Goal: Transaction & Acquisition: Purchase product/service

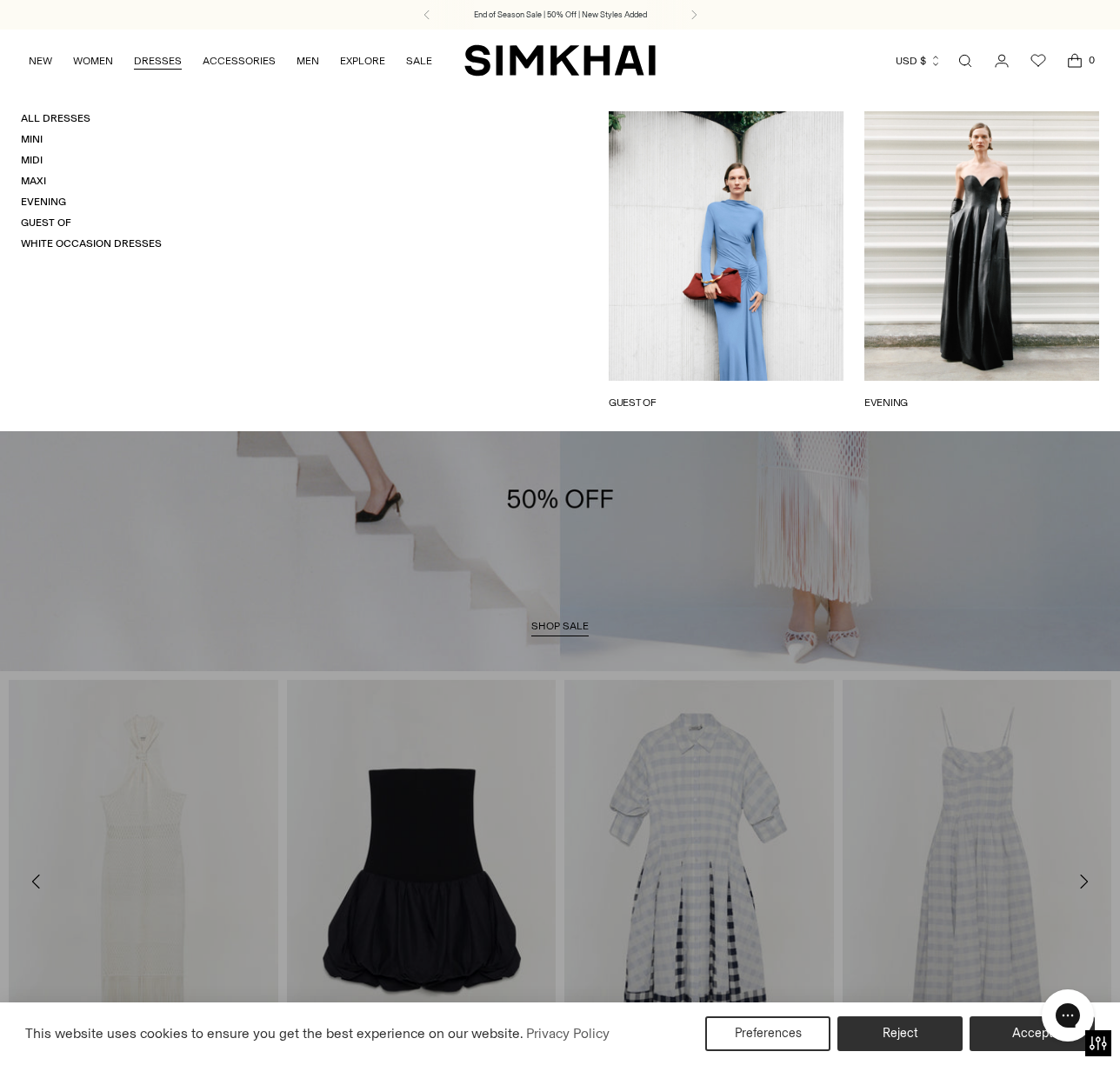
click at [159, 69] on link "DRESSES" at bounding box center [157, 61] width 48 height 38
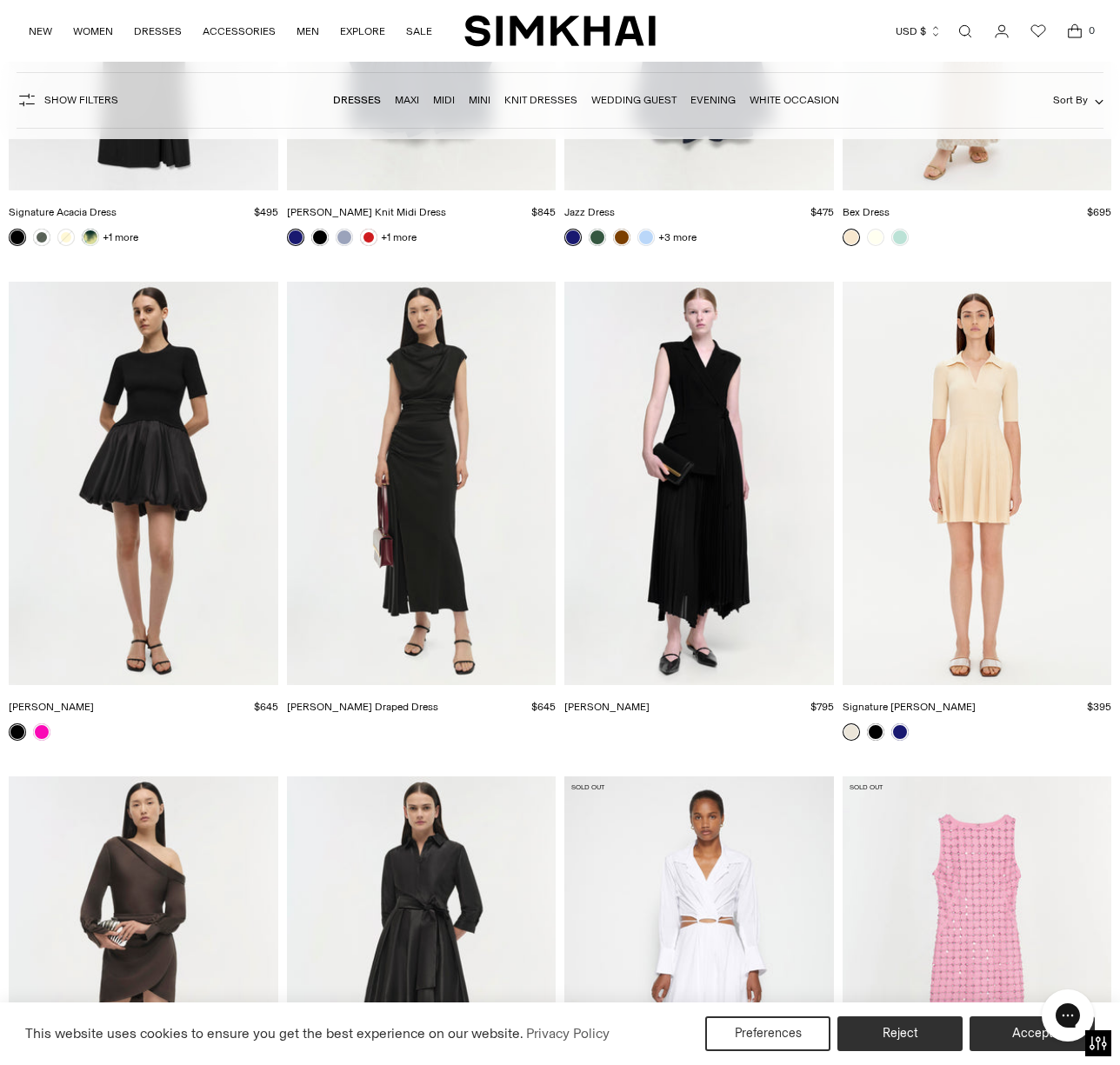
scroll to position [21134, 0]
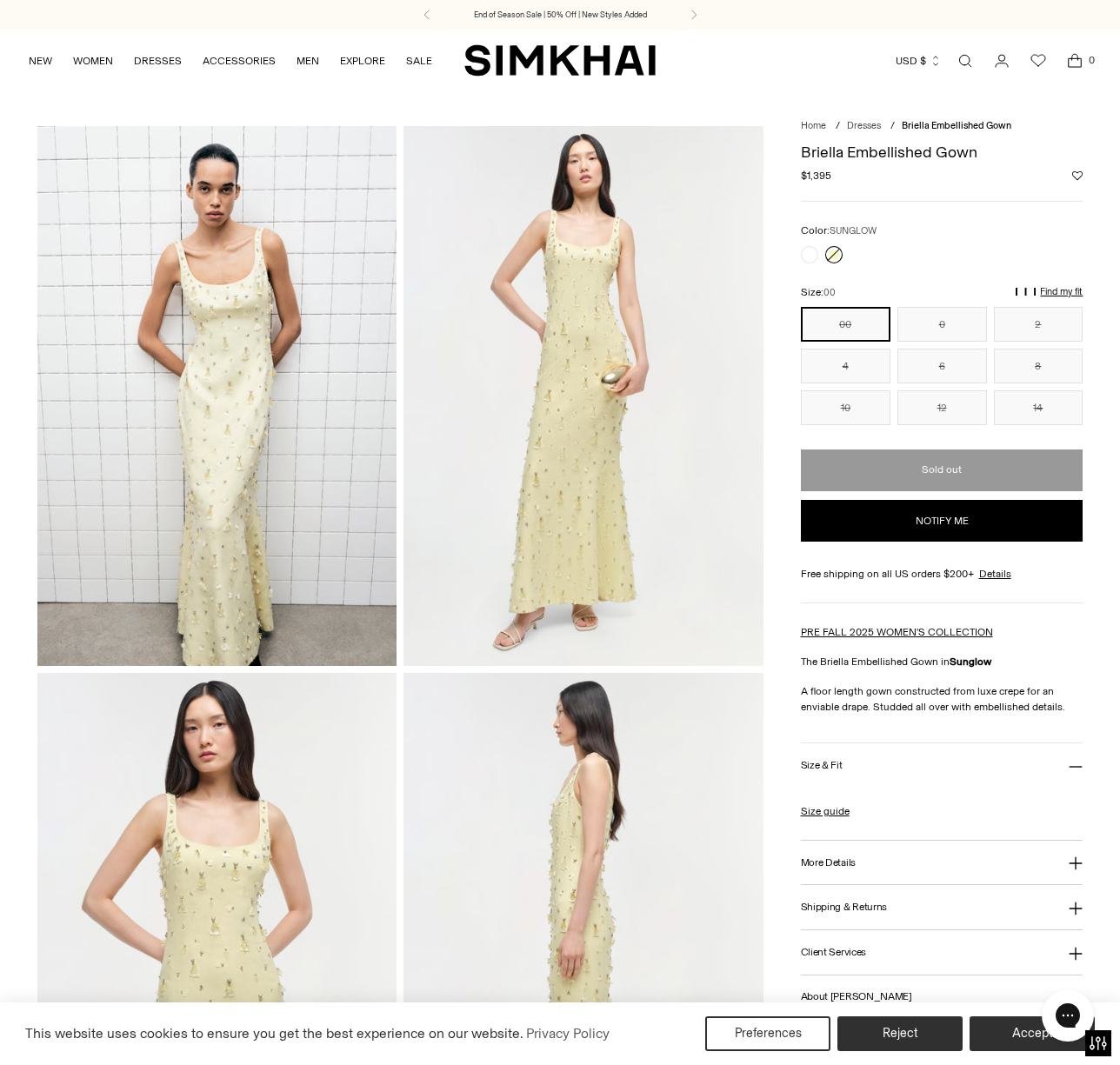
click at [239, 867] on img at bounding box center [217, 942] width 360 height 540
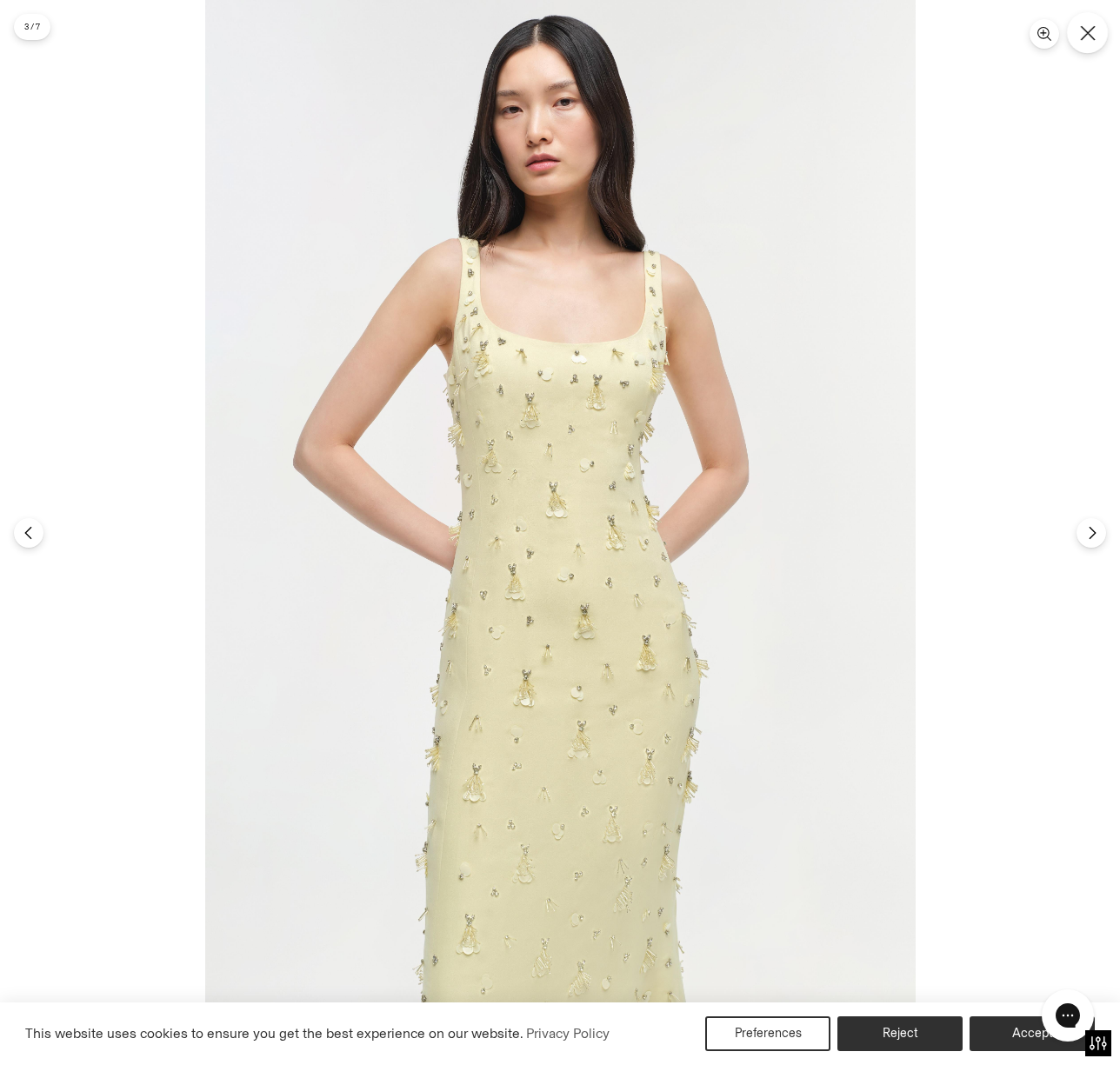
click at [1077, 42] on button "Close" at bounding box center [1088, 32] width 41 height 41
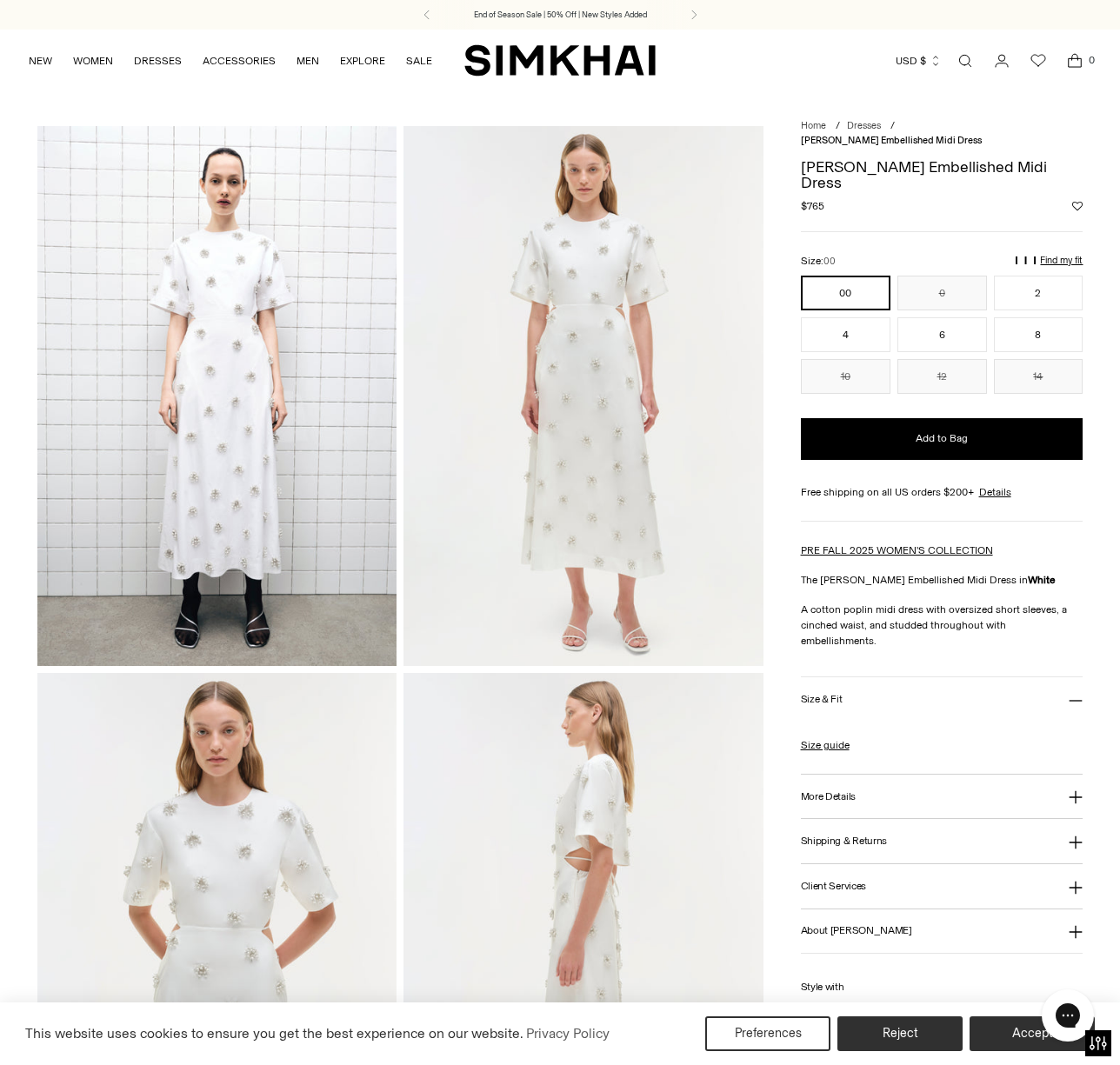
click at [232, 380] on img at bounding box center [217, 395] width 360 height 540
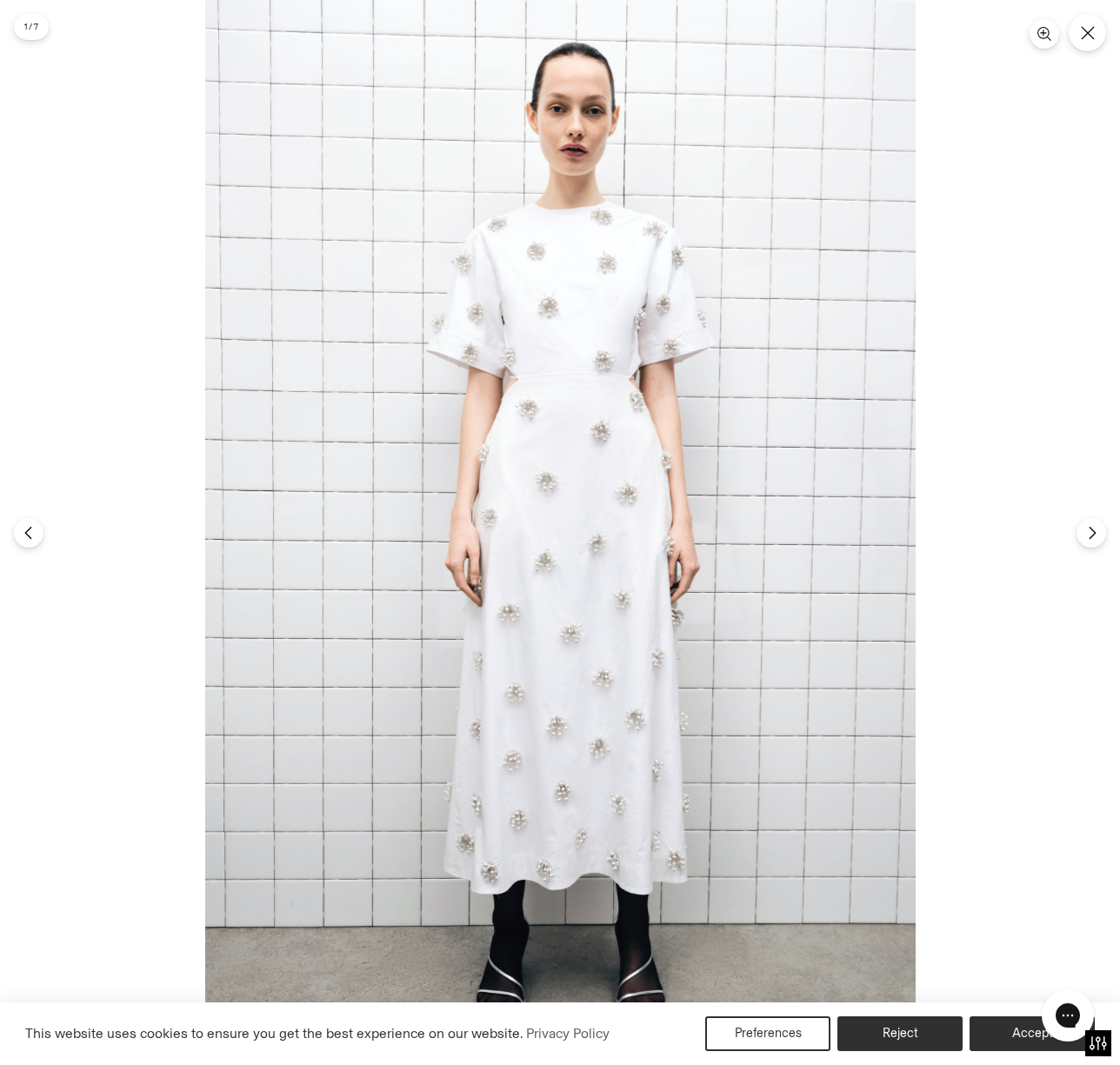
click at [524, 419] on img at bounding box center [560, 532] width 711 height 1065
